Goal: Complete application form

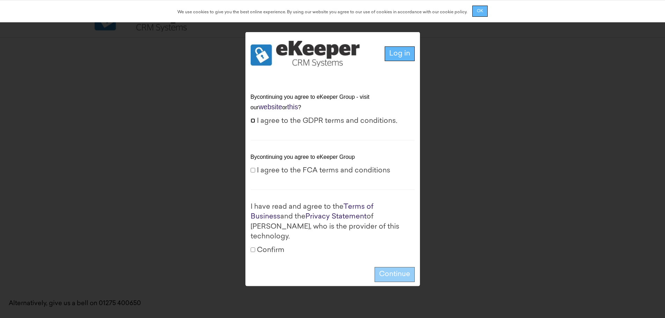
click at [256, 116] on label "I agree to the GDPR terms and conditions." at bounding box center [324, 121] width 147 height 10
click at [255, 118] on input "I agree to the GDPR terms and conditions." at bounding box center [253, 120] width 5 height 5
checkbox input "true"
click at [251, 166] on label "I agree to the FCA terms and conditions" at bounding box center [321, 171] width 140 height 10
click at [251, 168] on input "I agree to the FCA terms and conditions" at bounding box center [253, 170] width 5 height 5
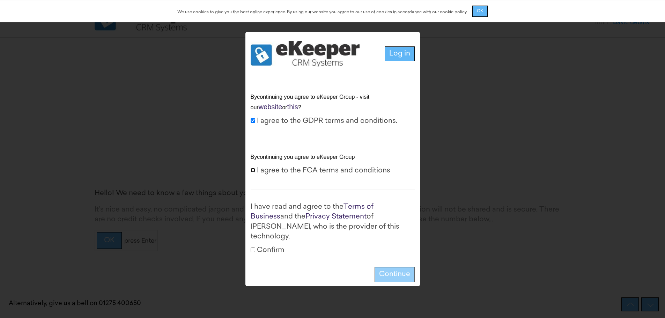
checkbox input "true"
click at [255, 248] on input "Confirm" at bounding box center [253, 250] width 5 height 5
checkbox input "true"
drag, startPoint x: 391, startPoint y: 259, endPoint x: 384, endPoint y: 250, distance: 11.2
click at [391, 267] on button "Continue" at bounding box center [395, 274] width 40 height 15
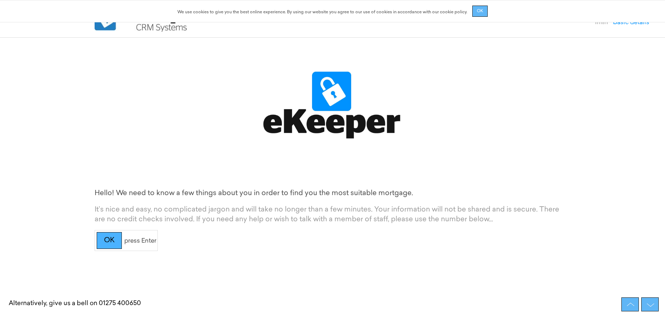
click at [107, 242] on div "OK" at bounding box center [109, 240] width 25 height 17
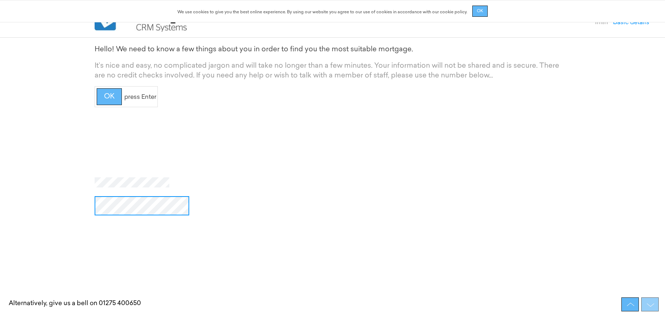
scroll to position [156, 0]
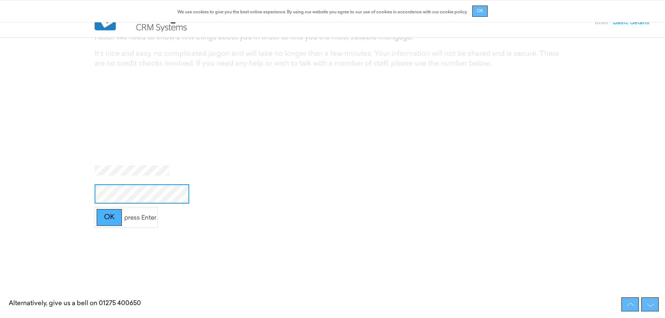
click at [112, 223] on div "OK" at bounding box center [109, 217] width 25 height 17
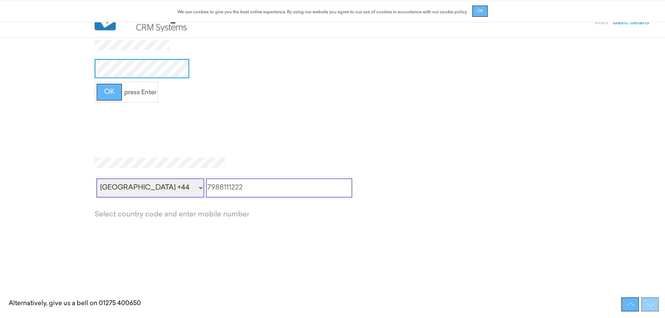
scroll to position [290, 0]
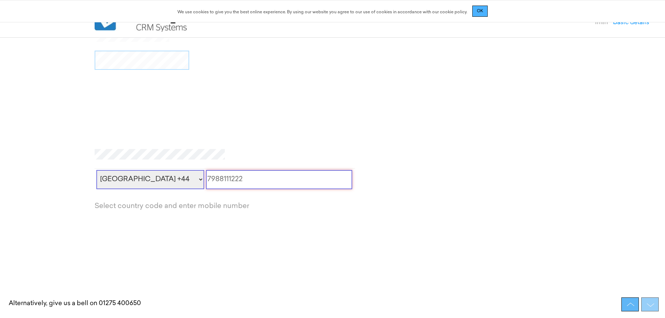
click at [479, 13] on span "OK" at bounding box center [480, 11] width 6 height 4
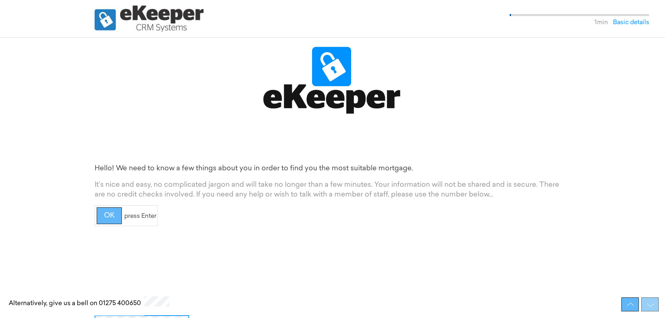
scroll to position [0, 0]
